Goal: Navigation & Orientation: Find specific page/section

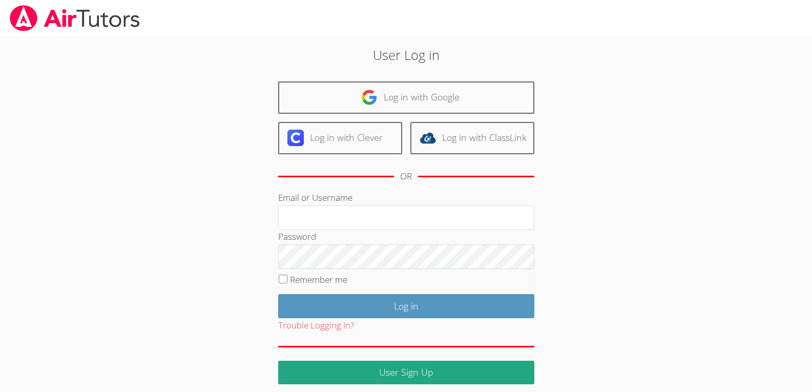
click at [355, 114] on div "Log in with Google Log in with Clever Log in with ClassLink OR" at bounding box center [406, 135] width 256 height 109
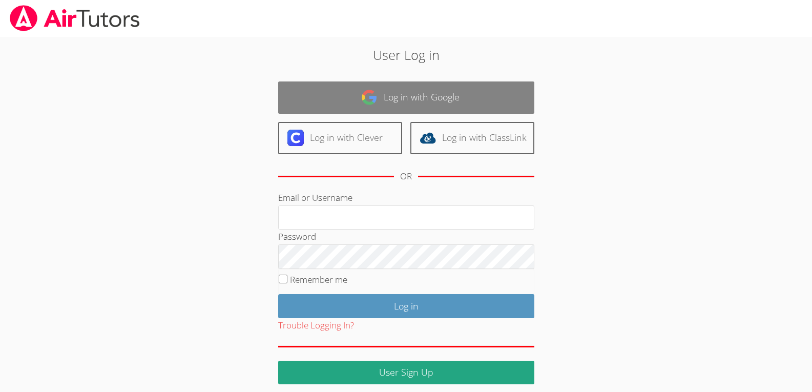
click at [355, 112] on link "Log in with Google" at bounding box center [406, 97] width 256 height 32
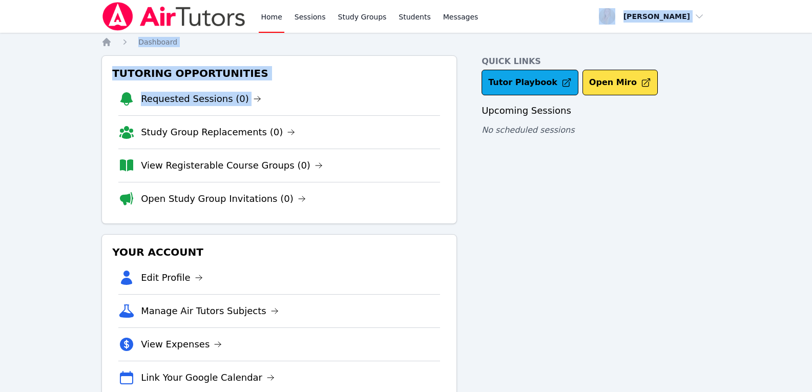
drag, startPoint x: 0, startPoint y: 0, endPoint x: 635, endPoint y: -45, distance: 636.1
click at [635, 0] on html "Home Sessions Study Groups Students Messages Open user menu [PERSON_NAME] Open …" at bounding box center [406, 196] width 812 height 392
